Goal: Information Seeking & Learning: Learn about a topic

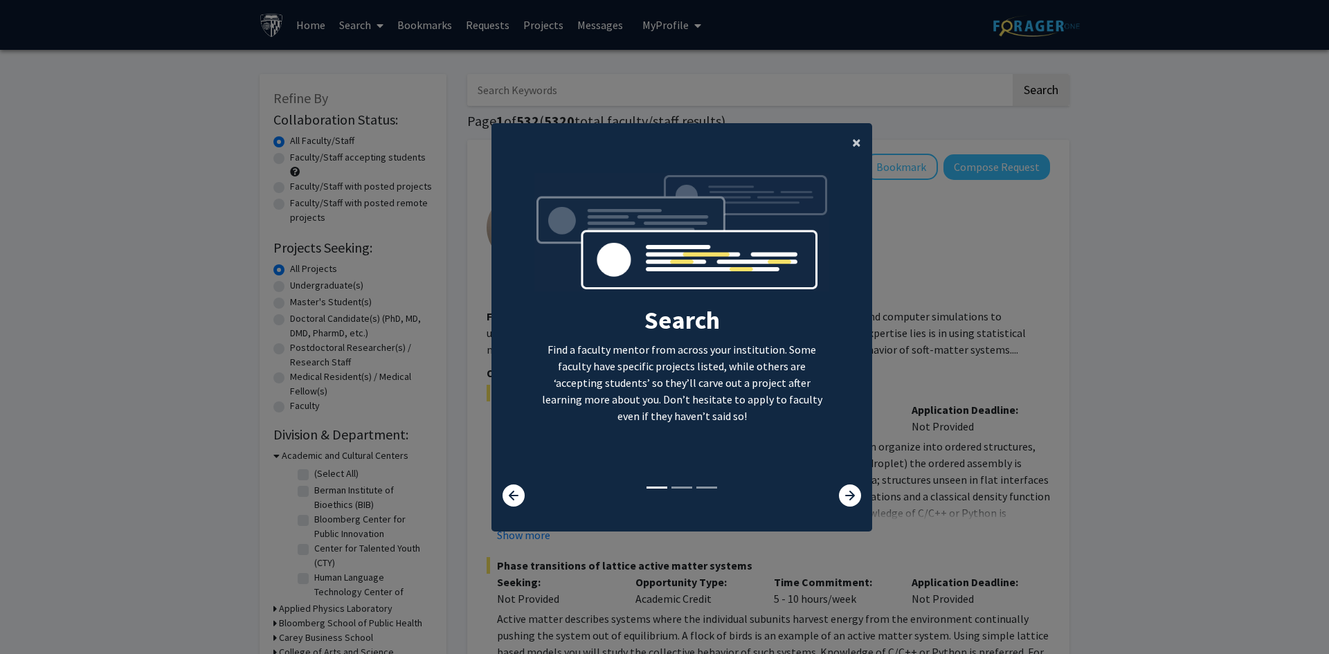
click at [853, 143] on span "×" at bounding box center [856, 141] width 9 height 21
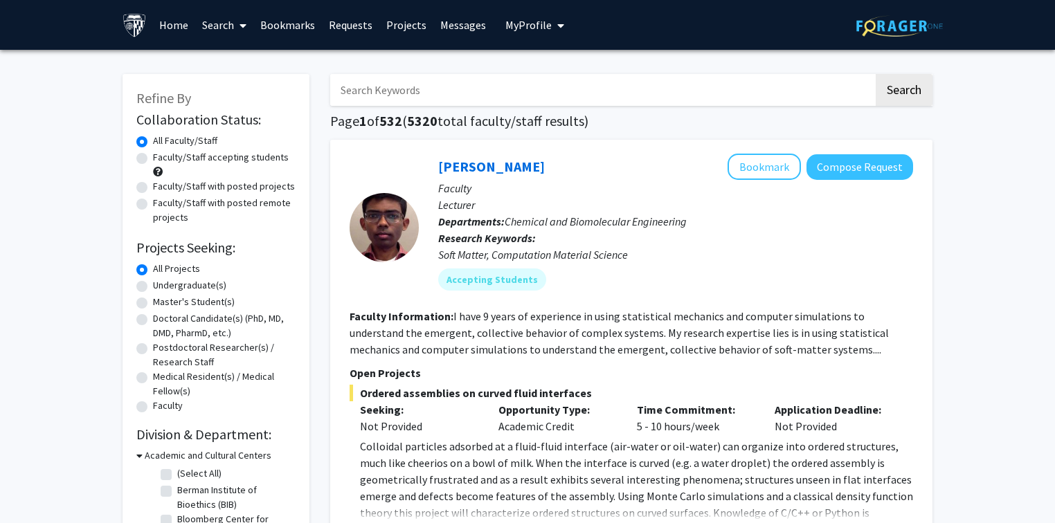
click at [153, 284] on label "Undergraduate(s)" at bounding box center [189, 285] width 73 height 15
click at [153, 284] on input "Undergraduate(s)" at bounding box center [157, 282] width 9 height 9
radio input "true"
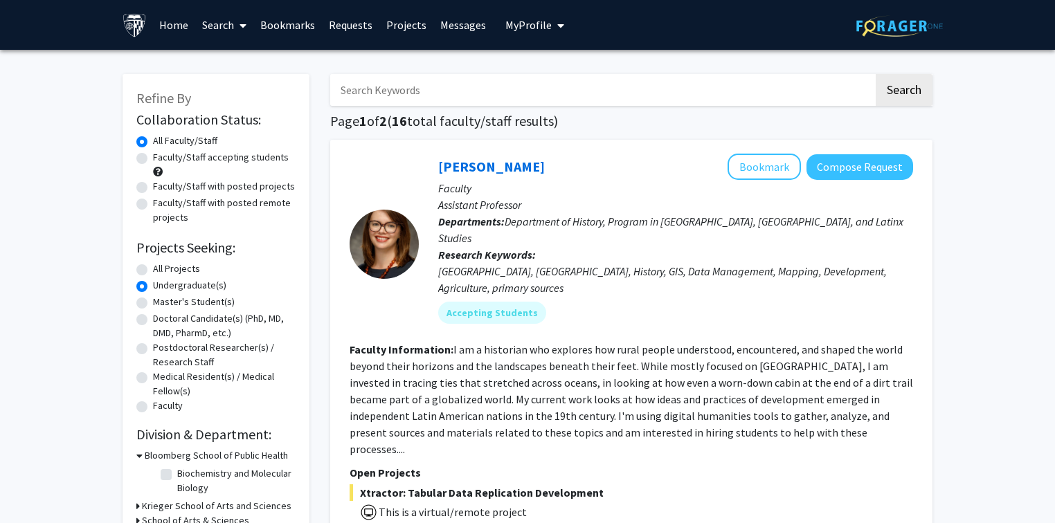
click at [153, 157] on label "Faculty/Staff accepting students" at bounding box center [221, 157] width 136 height 15
click at [153, 157] on input "Faculty/Staff accepting students" at bounding box center [157, 154] width 9 height 9
radio input "true"
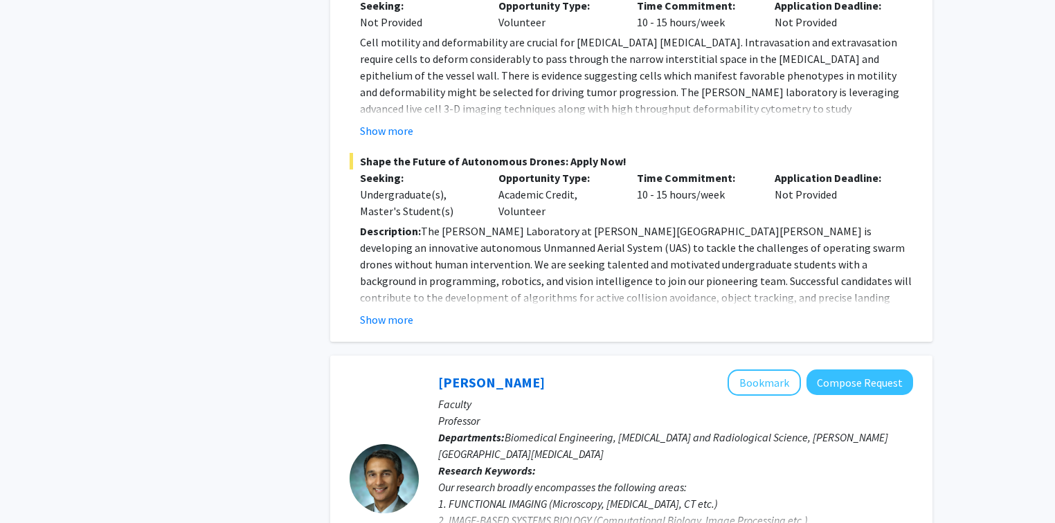
scroll to position [1218, 0]
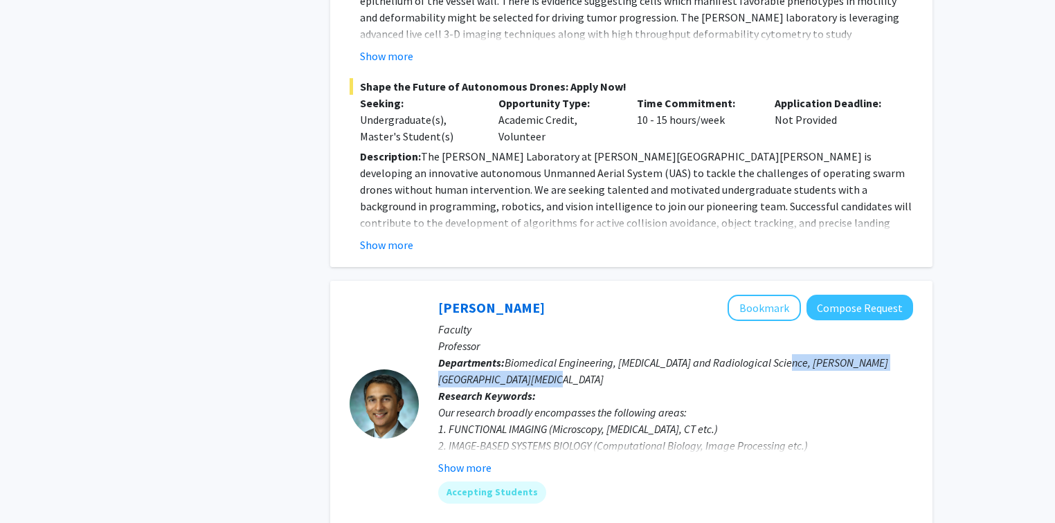
drag, startPoint x: 784, startPoint y: 309, endPoint x: 806, endPoint y: 334, distance: 33.3
click at [806, 354] on p "Departments: Biomedical Engineering, [MEDICAL_DATA] and Radiological Science, […" at bounding box center [675, 370] width 475 height 33
drag, startPoint x: 789, startPoint y: 310, endPoint x: 801, endPoint y: 326, distance: 19.8
click at [801, 354] on p "Departments: Biomedical Engineering, [MEDICAL_DATA] and Radiological Science, […" at bounding box center [675, 370] width 475 height 33
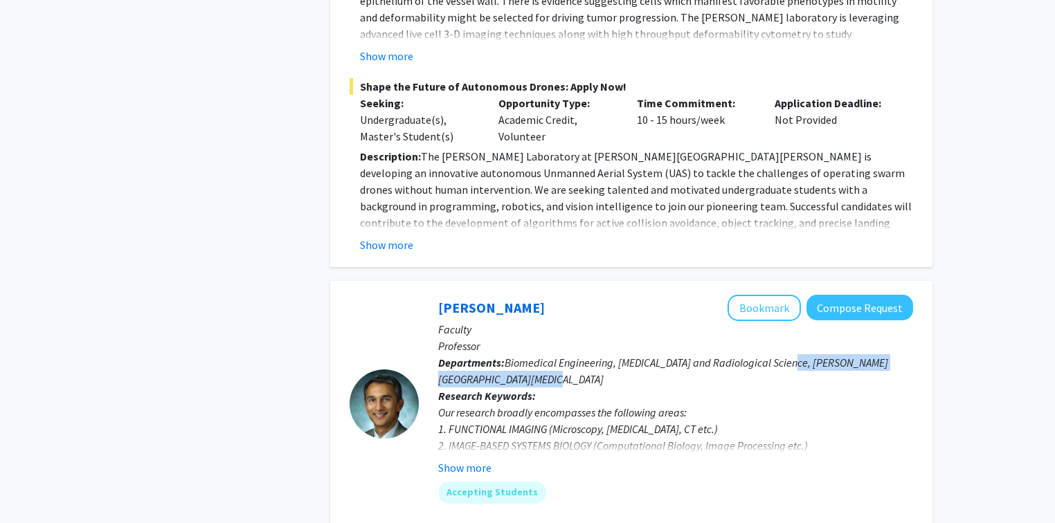
click at [801, 354] on p "Departments: Biomedical Engineering, [MEDICAL_DATA] and Radiological Science, […" at bounding box center [675, 370] width 475 height 33
drag, startPoint x: 785, startPoint y: 307, endPoint x: 792, endPoint y: 320, distance: 14.3
click at [792, 354] on p "Departments: Biomedical Engineering, [MEDICAL_DATA] and Radiological Science, […" at bounding box center [675, 370] width 475 height 33
drag, startPoint x: 783, startPoint y: 307, endPoint x: 795, endPoint y: 324, distance: 20.4
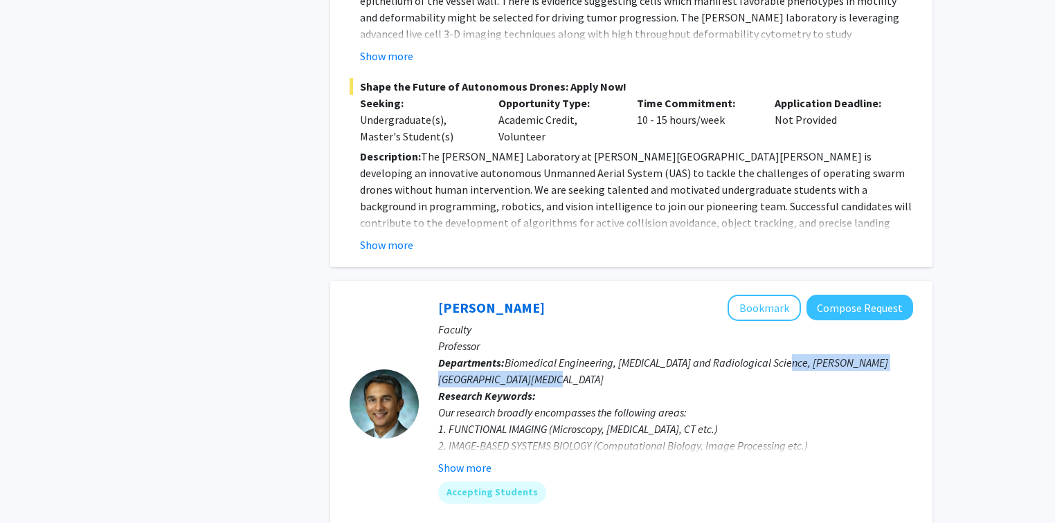
click at [795, 354] on p "Departments: Biomedical Engineering, [MEDICAL_DATA] and Radiological Science, […" at bounding box center [675, 370] width 475 height 33
drag, startPoint x: 783, startPoint y: 309, endPoint x: 808, endPoint y: 327, distance: 31.1
click at [808, 354] on p "Departments: Biomedical Engineering, [MEDICAL_DATA] and Radiological Science, […" at bounding box center [675, 370] width 475 height 33
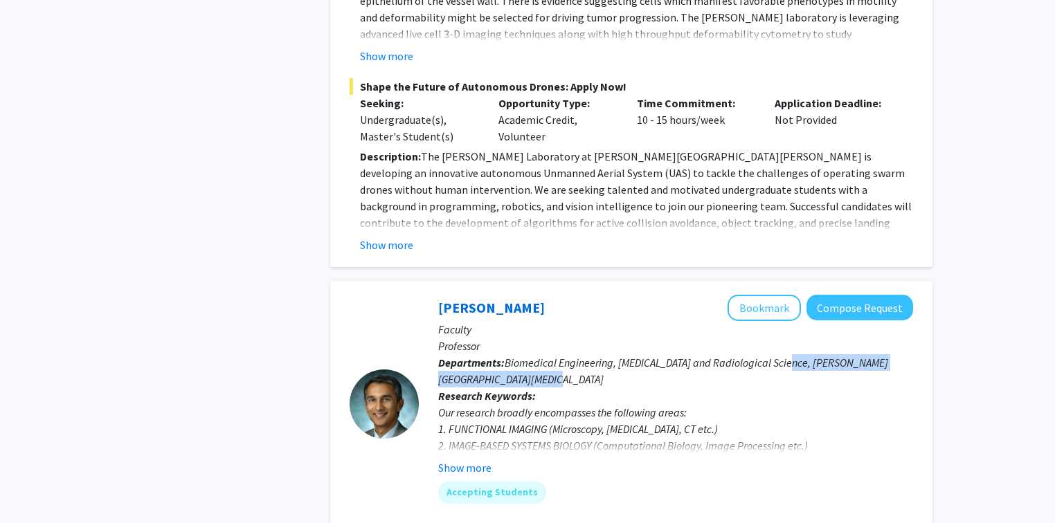
drag, startPoint x: 784, startPoint y: 311, endPoint x: 795, endPoint y: 323, distance: 15.2
click at [795, 354] on p "Departments: Biomedical Engineering, [MEDICAL_DATA] and Radiological Science, […" at bounding box center [675, 370] width 475 height 33
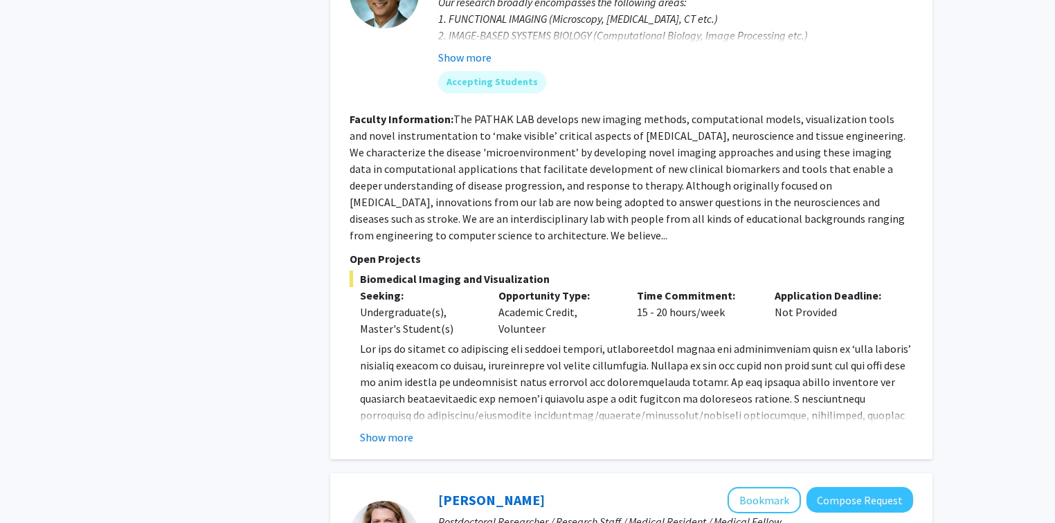
scroll to position [1661, 0]
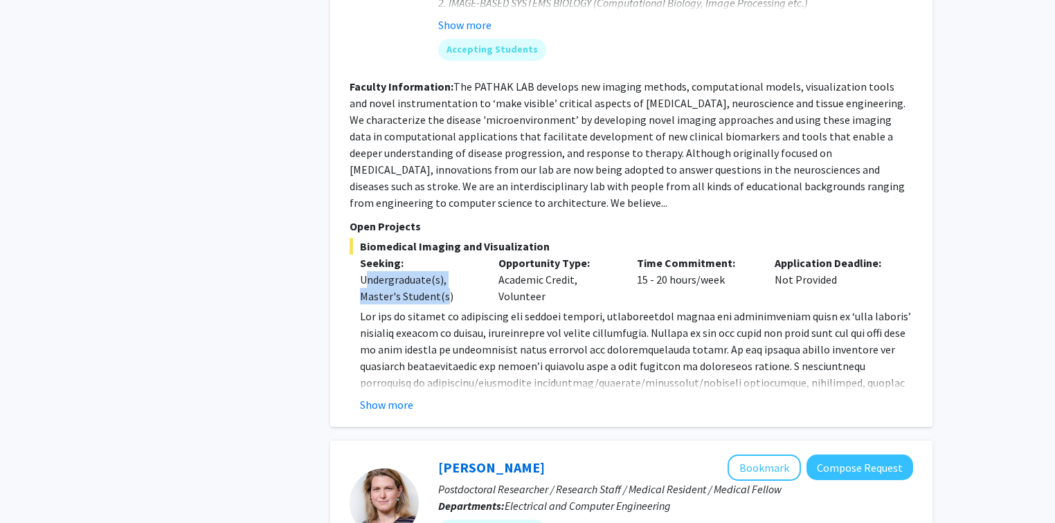
drag, startPoint x: 369, startPoint y: 230, endPoint x: 446, endPoint y: 238, distance: 77.3
click at [446, 271] on div "Undergraduate(s), Master's Student(s)" at bounding box center [419, 287] width 118 height 33
click at [455, 271] on div "Undergraduate(s), Master's Student(s)" at bounding box center [419, 287] width 118 height 33
drag, startPoint x: 456, startPoint y: 241, endPoint x: 363, endPoint y: 232, distance: 93.9
click at [363, 271] on div "Undergraduate(s), Master's Student(s)" at bounding box center [419, 287] width 118 height 33
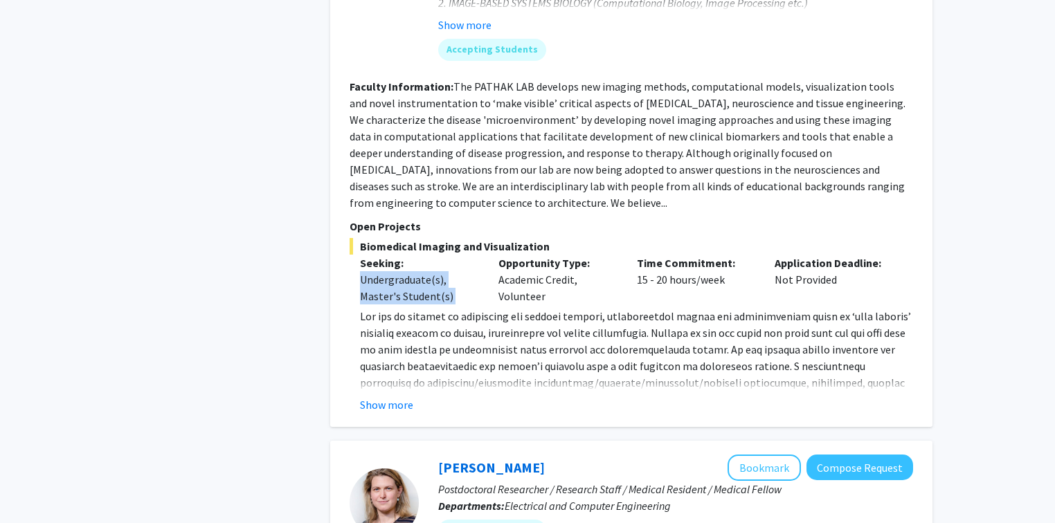
click at [366, 271] on div "Undergraduate(s), Master's Student(s)" at bounding box center [419, 287] width 118 height 33
drag, startPoint x: 364, startPoint y: 228, endPoint x: 460, endPoint y: 247, distance: 97.3
click at [460, 271] on div "Undergraduate(s), Master's Student(s)" at bounding box center [419, 287] width 118 height 33
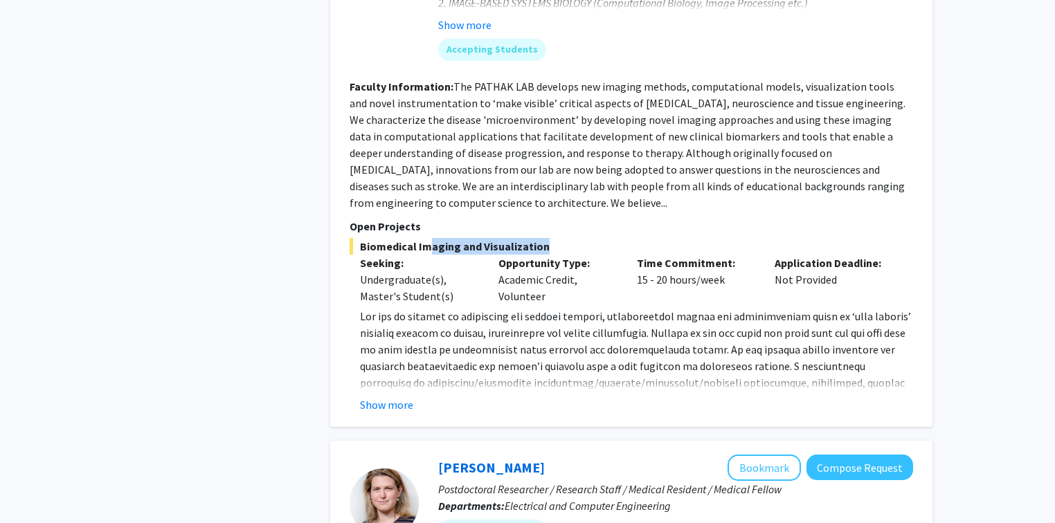
drag, startPoint x: 538, startPoint y: 191, endPoint x: 419, endPoint y: 194, distance: 119.1
click at [419, 238] on span "Biomedical Imaging and Visualization" at bounding box center [631, 246] width 563 height 17
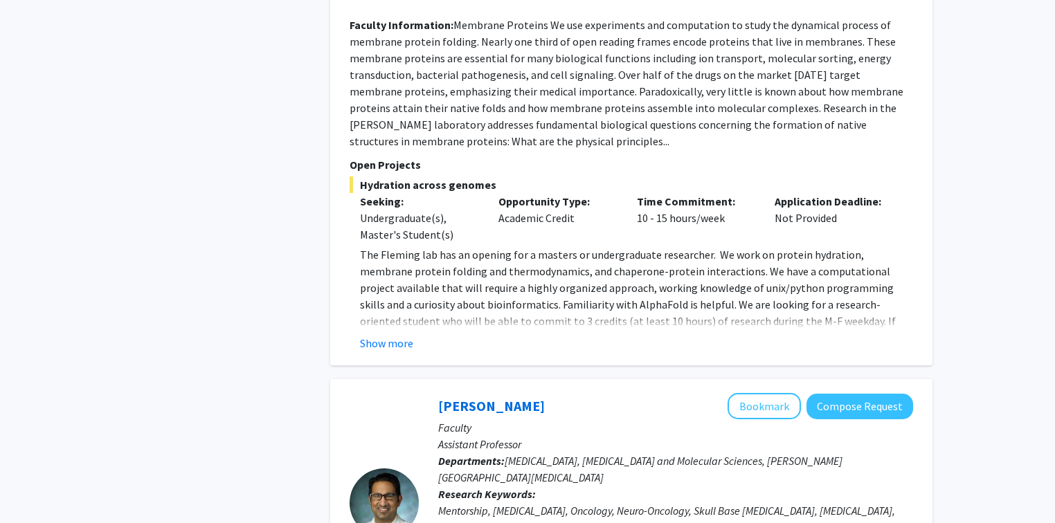
scroll to position [3101, 0]
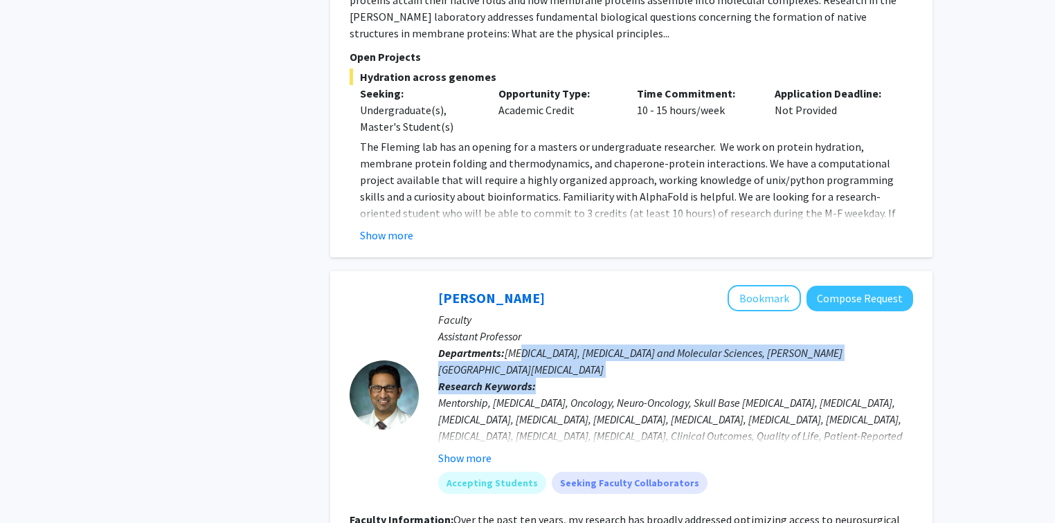
drag, startPoint x: 525, startPoint y: 267, endPoint x: 533, endPoint y: 299, distance: 32.9
click at [533, 299] on div "[PERSON_NAME] Bookmark Compose Request Faculty Assistant Professor Departments:…" at bounding box center [666, 394] width 494 height 219
click at [533, 379] on b "Research Keywords:" at bounding box center [487, 386] width 98 height 14
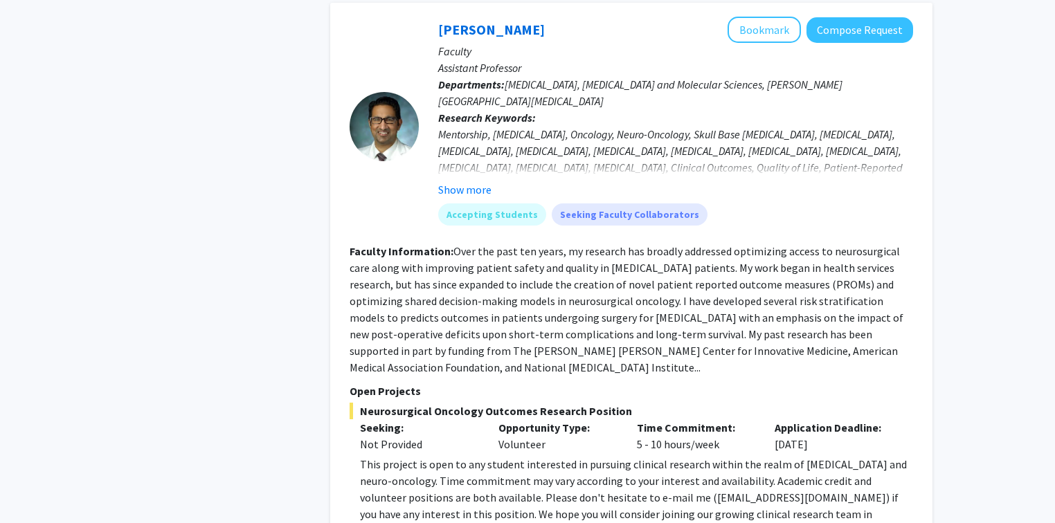
scroll to position [3488, 0]
